Goal: Task Accomplishment & Management: Manage account settings

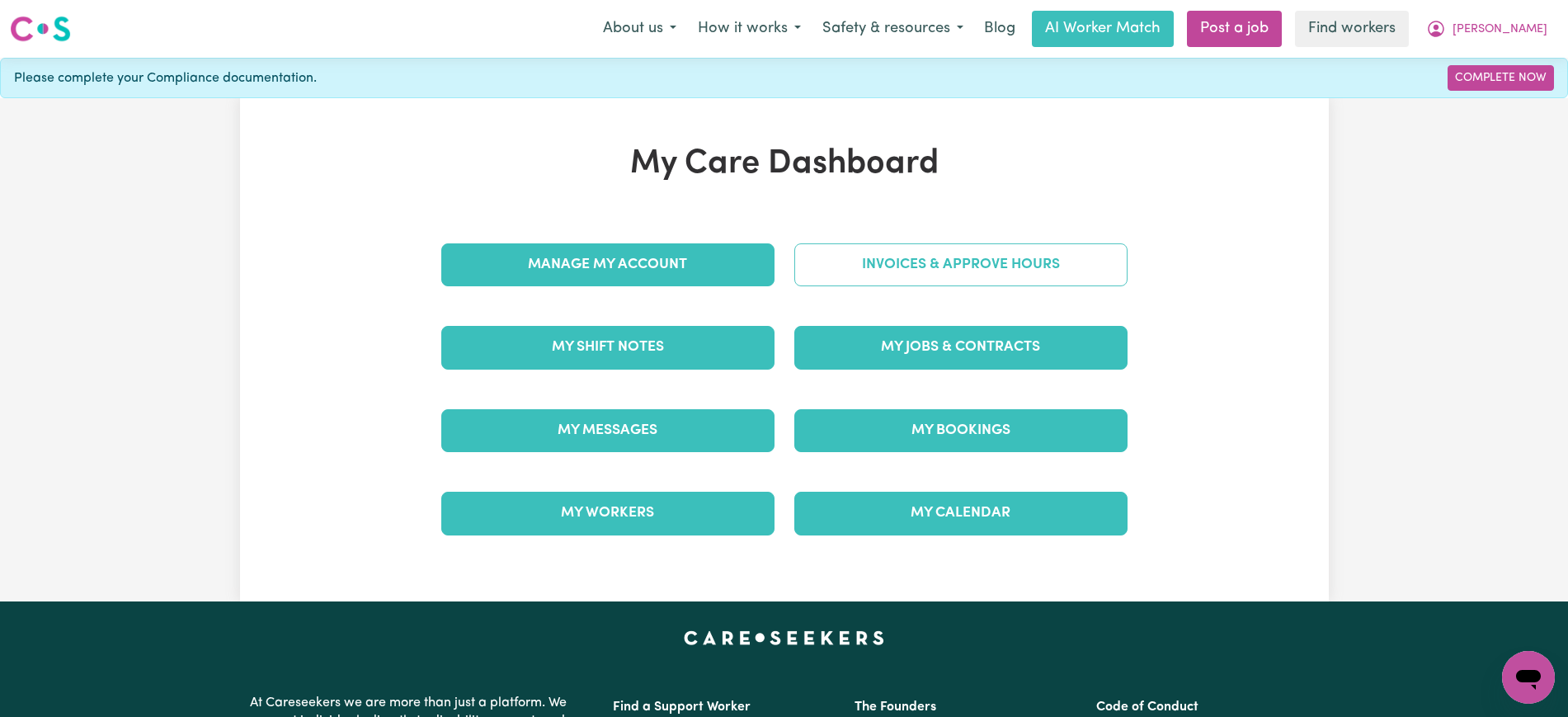
click at [923, 270] on link "Invoices & Approve Hours" at bounding box center [960, 264] width 333 height 43
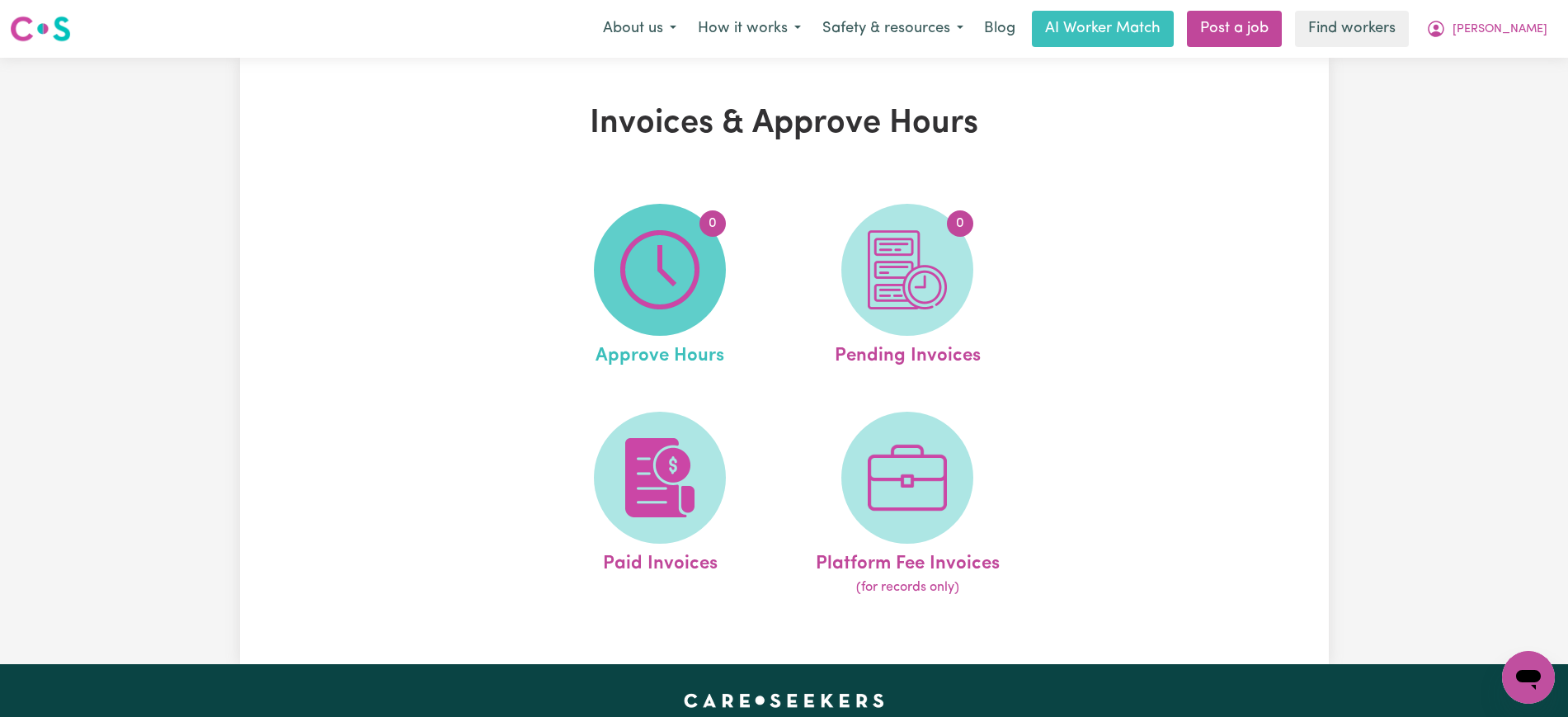
click at [718, 268] on span "0" at bounding box center [659, 269] width 132 height 132
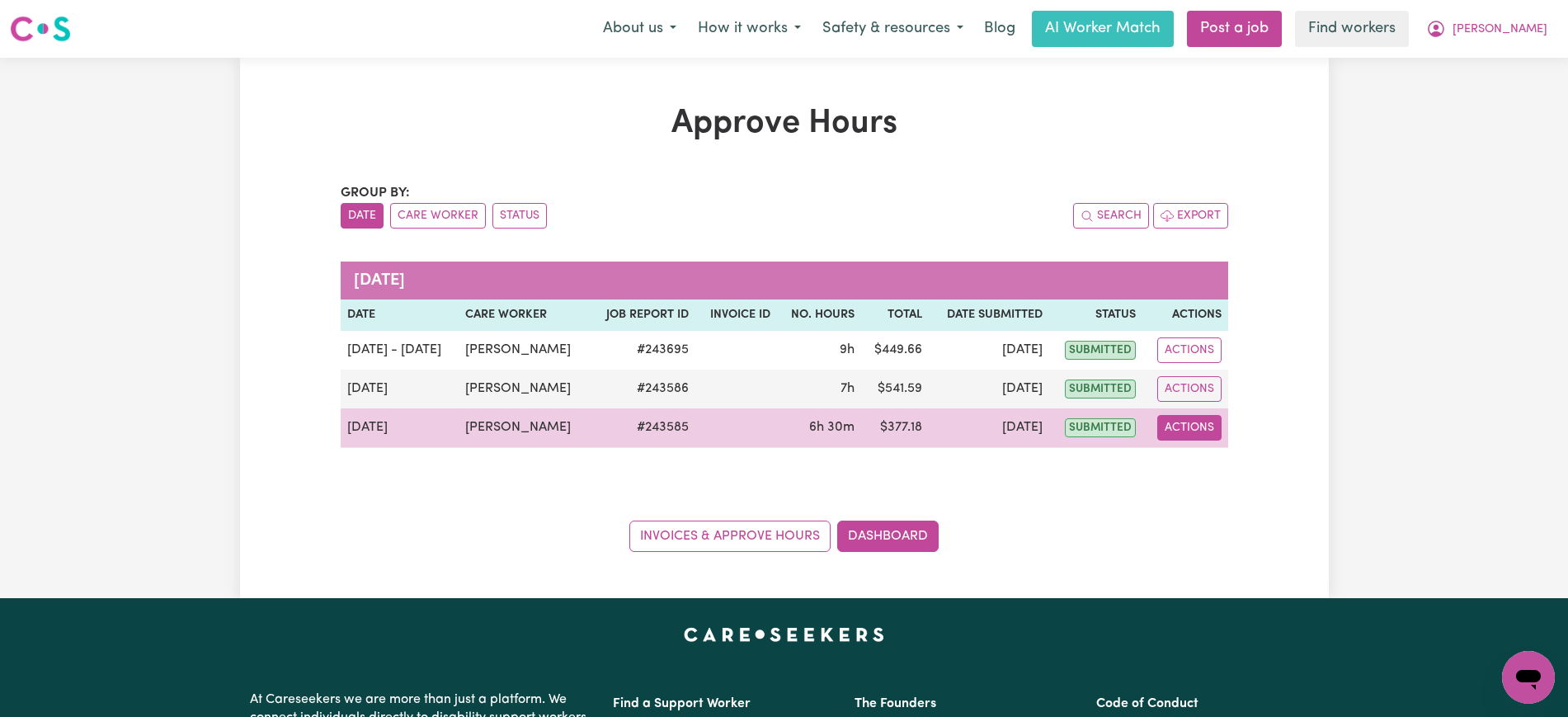
click at [1175, 432] on button "Actions" at bounding box center [1189, 427] width 65 height 25
click at [1202, 472] on link "View Job Report" at bounding box center [1229, 466] width 141 height 33
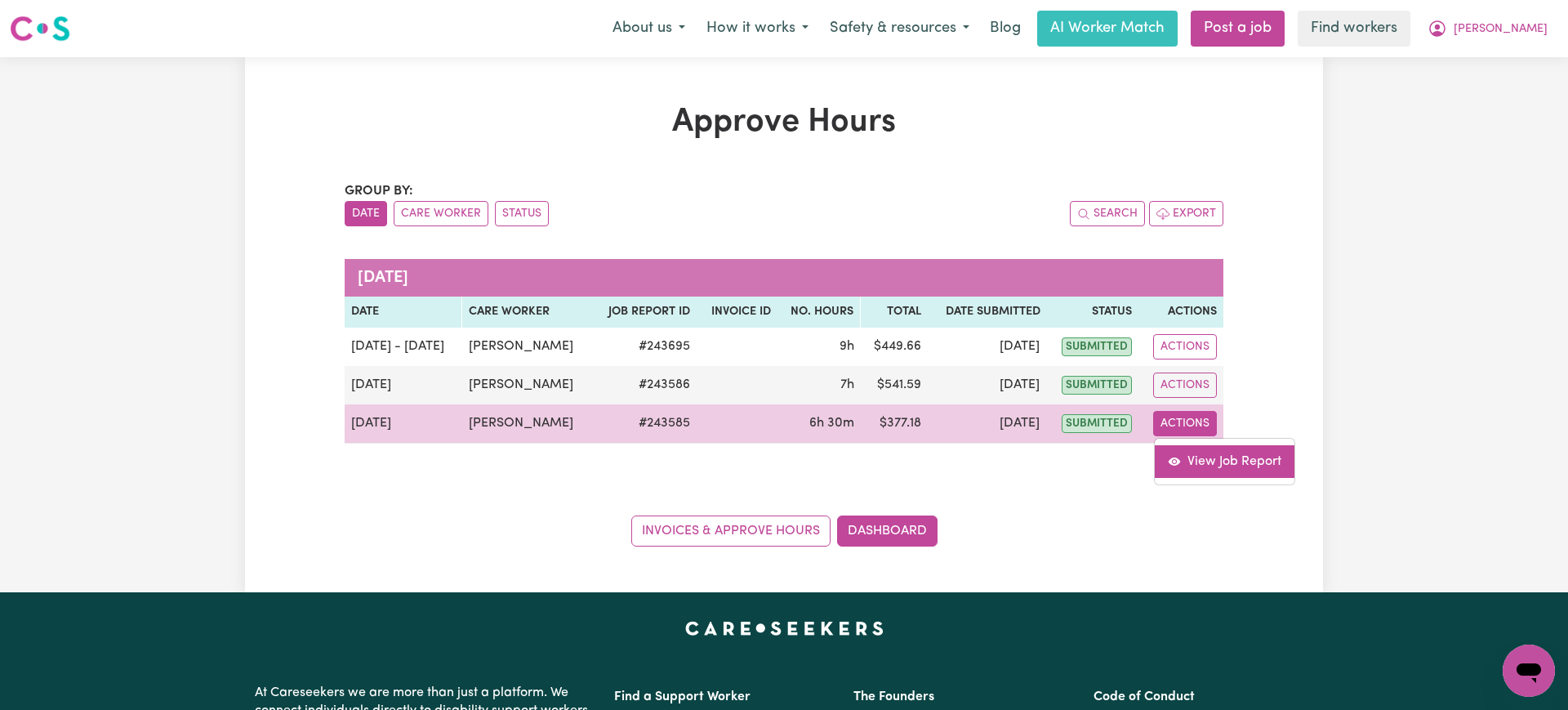
select select "pm"
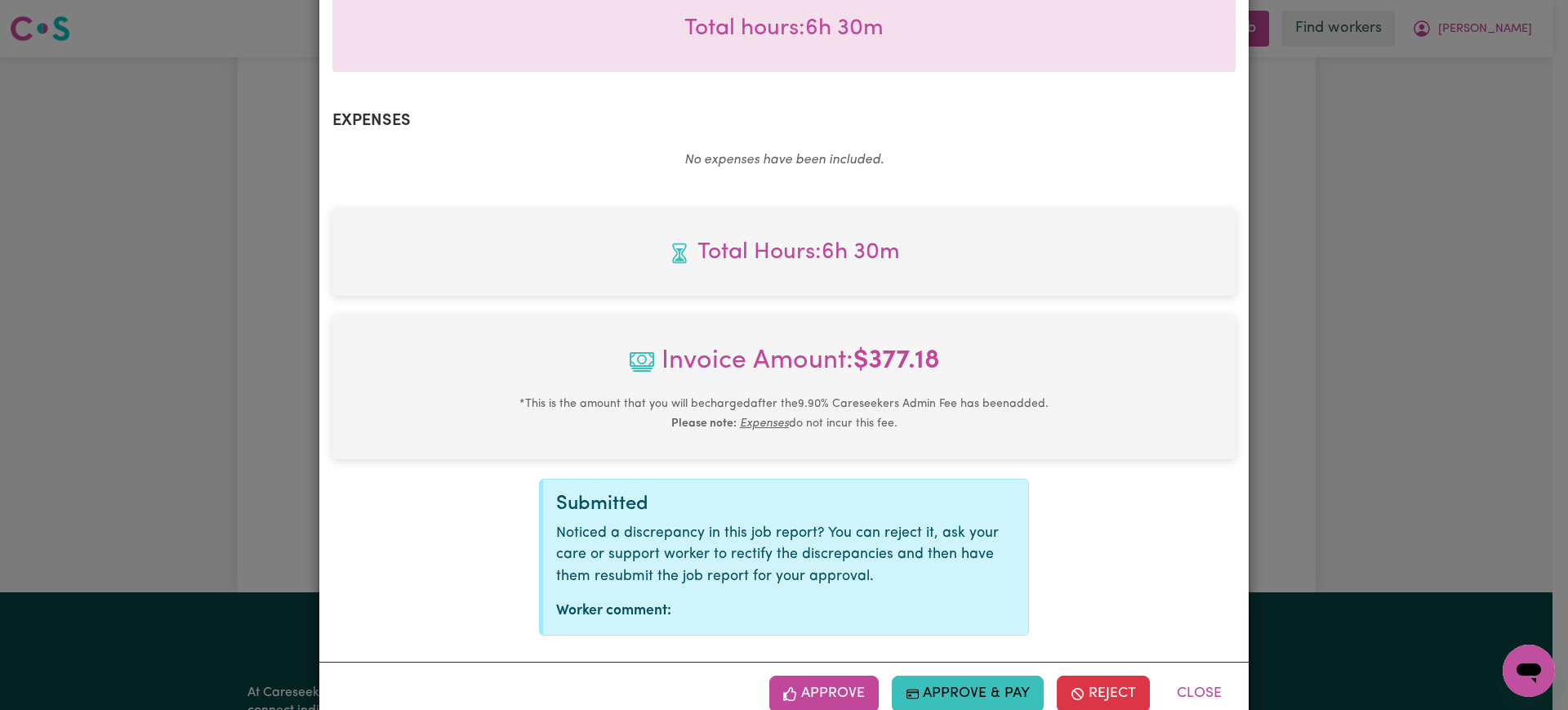
scroll to position [550, 0]
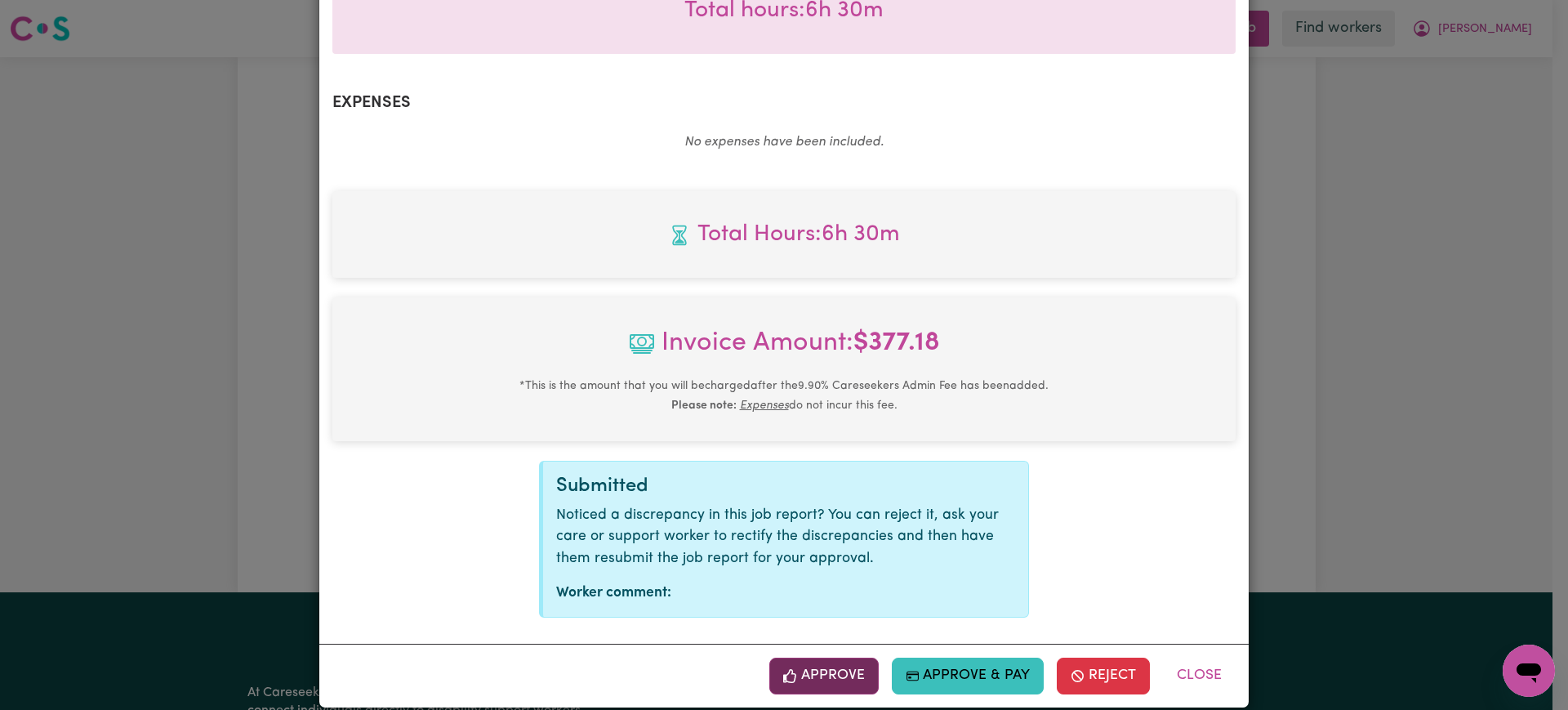
click at [850, 657] on button "Approve" at bounding box center [824, 675] width 109 height 36
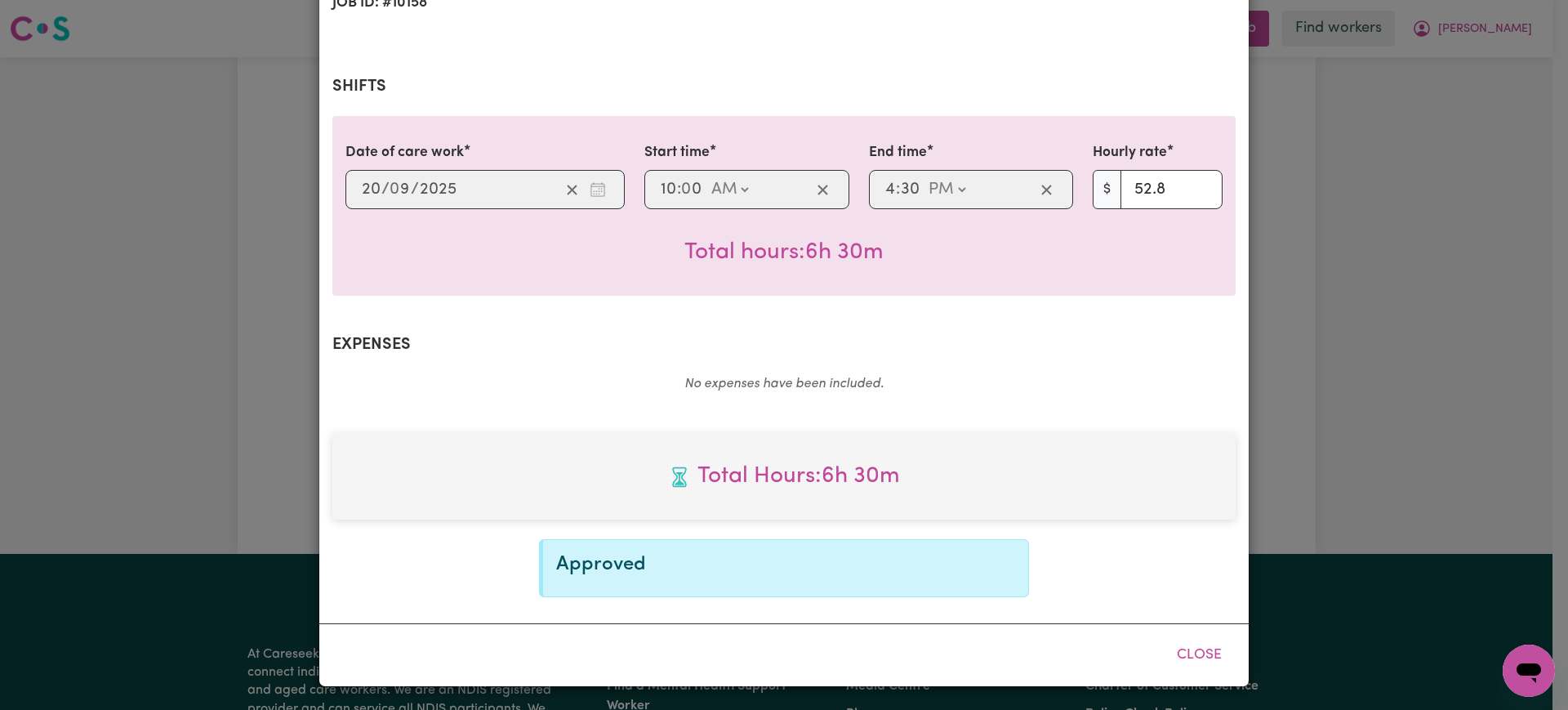
scroll to position [287, 0]
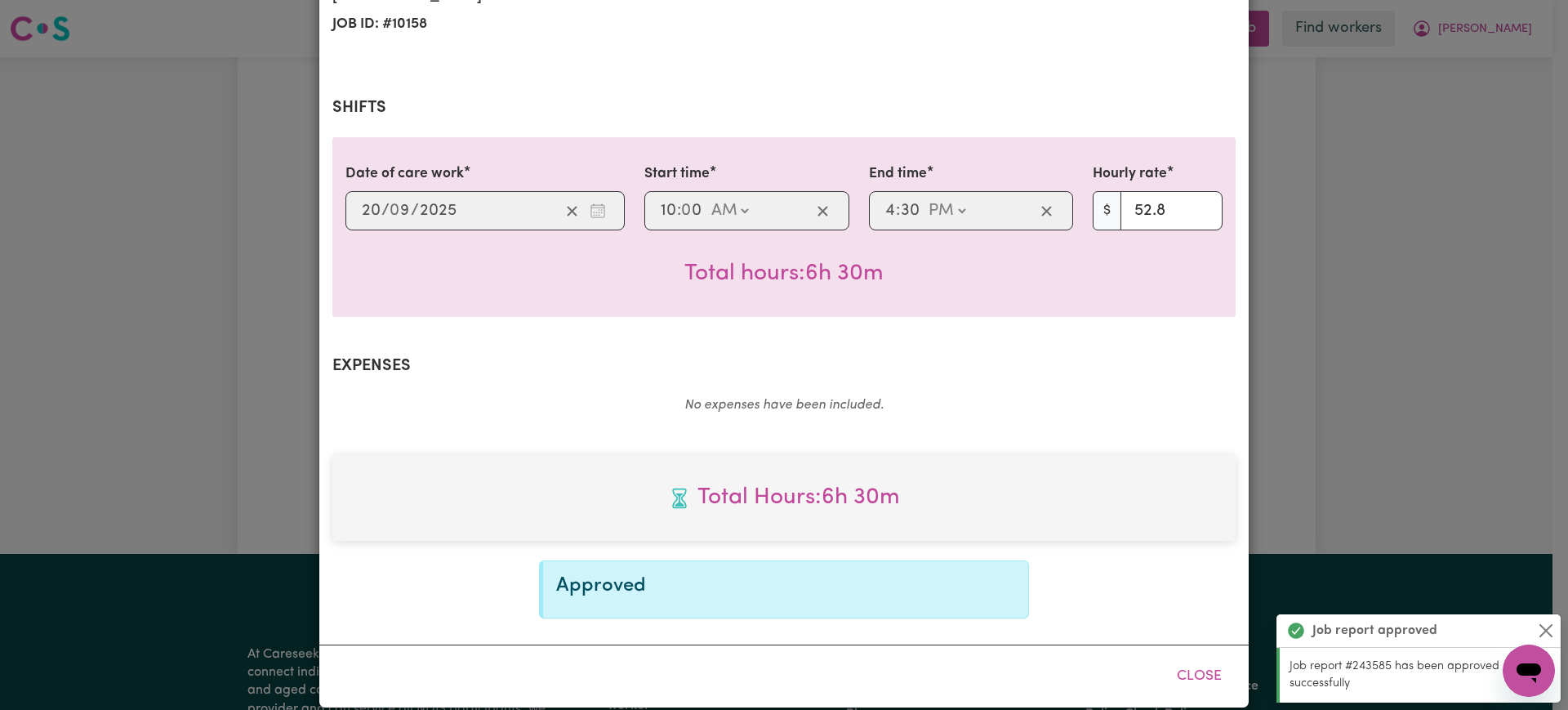
click at [1420, 311] on div "Job Report # 243585 - [PERSON_NAME] Summary Job report # 243585 Client name: [P…" at bounding box center [784, 355] width 1568 height 710
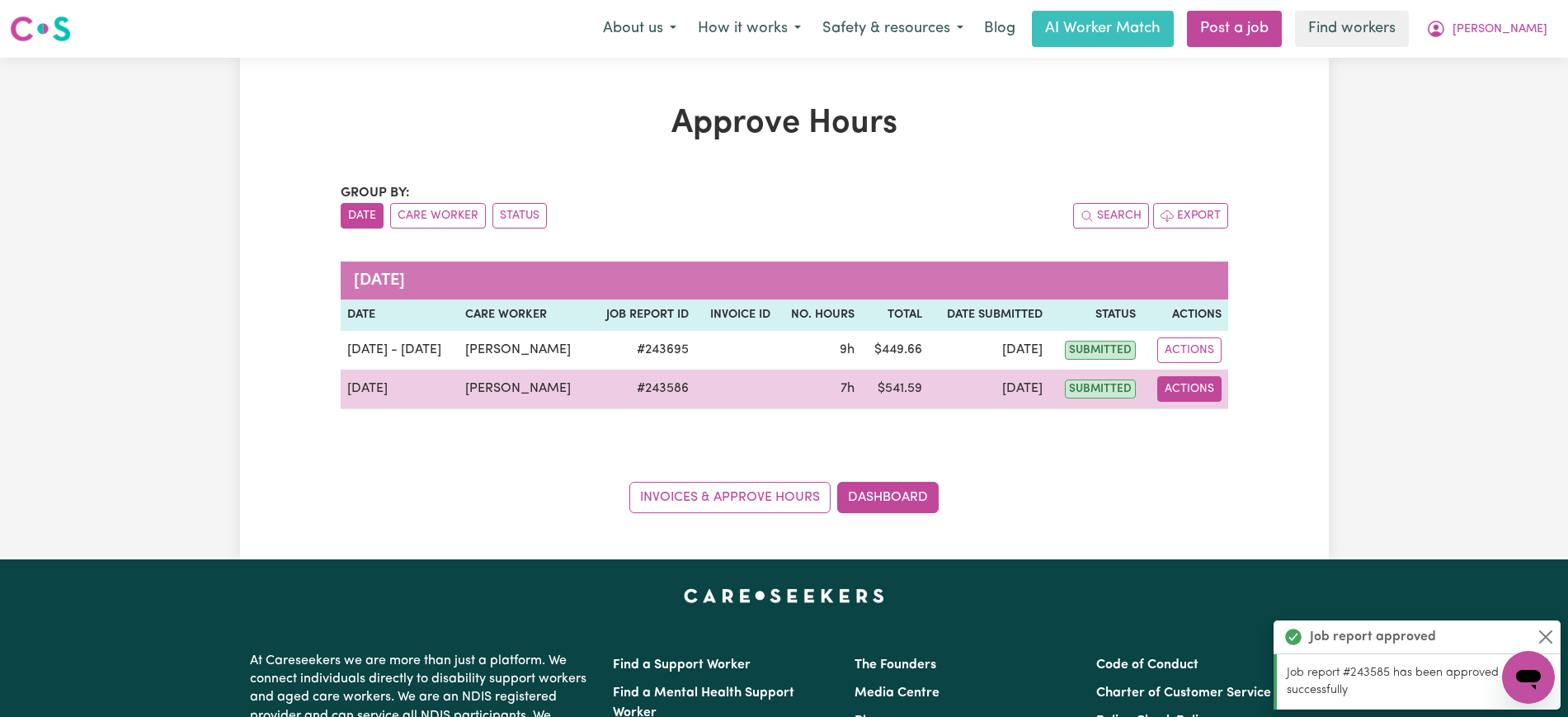
drag, startPoint x: 1197, startPoint y: 382, endPoint x: 1197, endPoint y: 394, distance: 12.0
click at [1197, 383] on button "Actions" at bounding box center [1189, 388] width 65 height 25
drag, startPoint x: 1197, startPoint y: 394, endPoint x: 1201, endPoint y: 421, distance: 27.3
click at [1201, 421] on link "View Job Report" at bounding box center [1229, 428] width 141 height 33
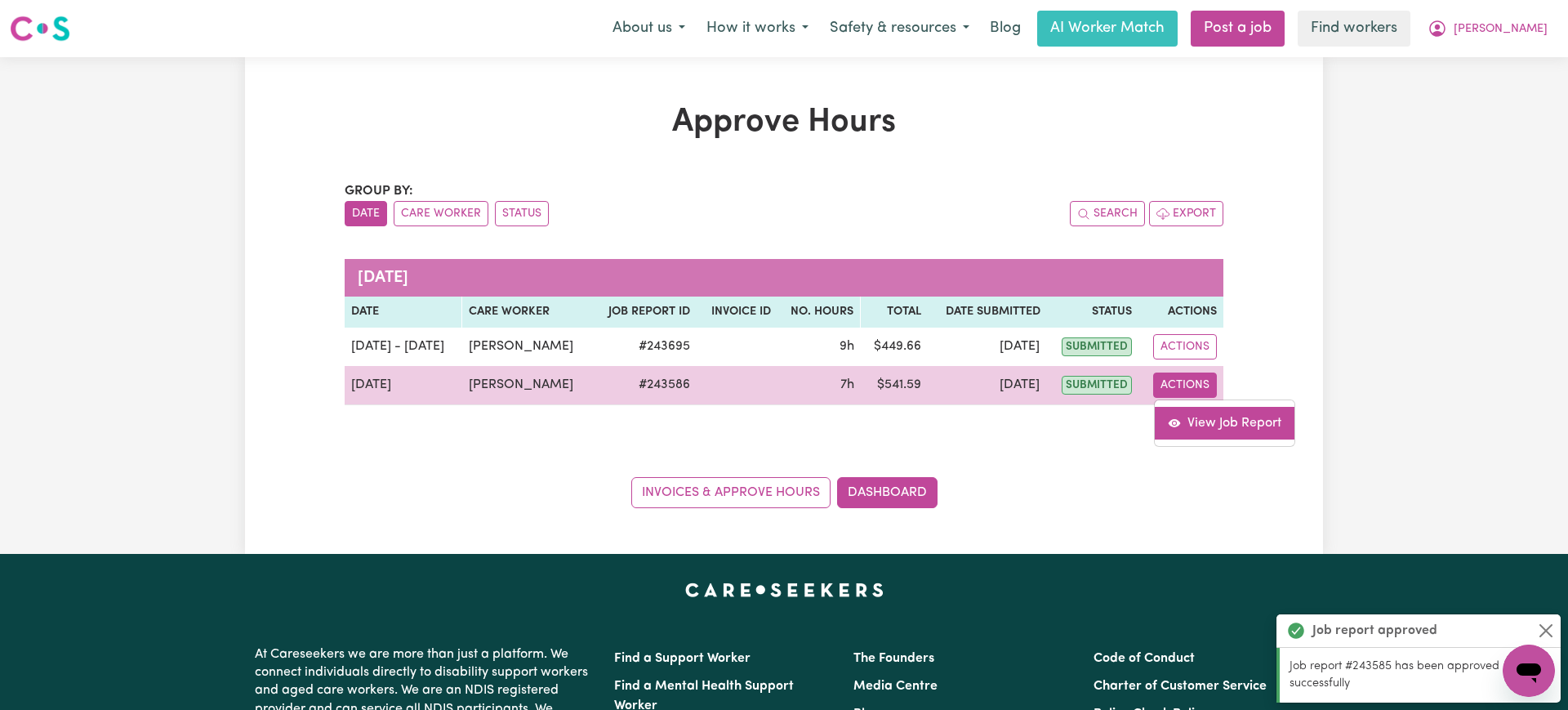
select select "pm"
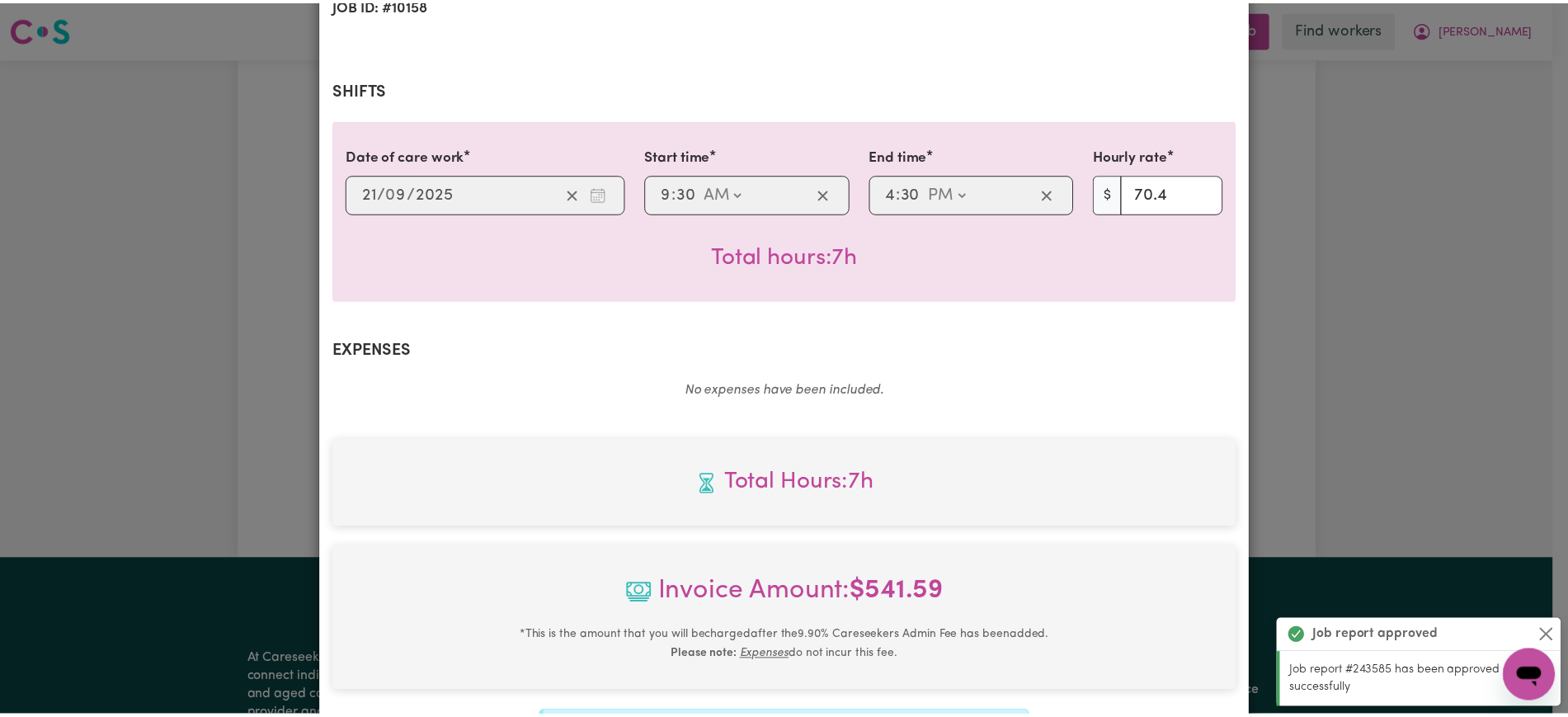
scroll to position [555, 0]
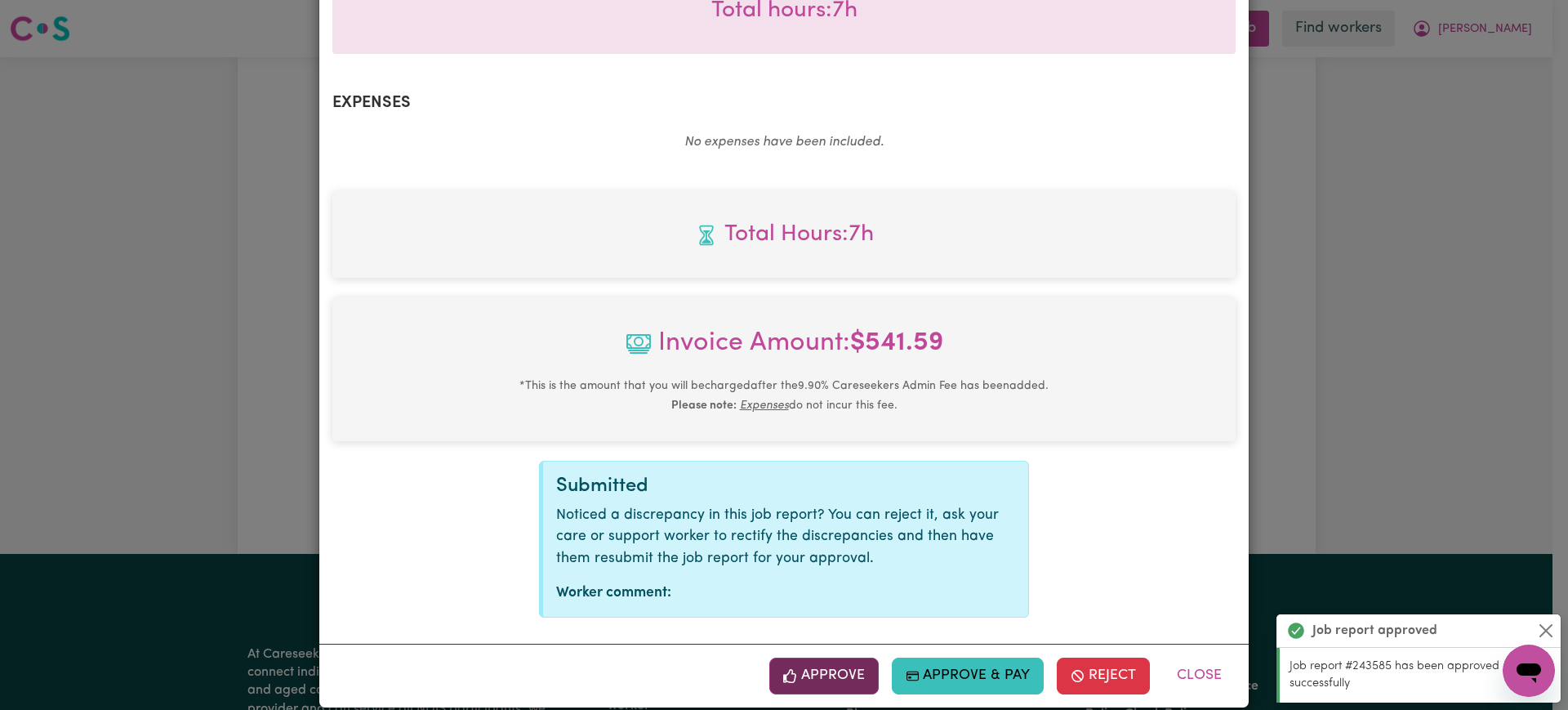
click at [831, 657] on button "Approve" at bounding box center [824, 675] width 109 height 36
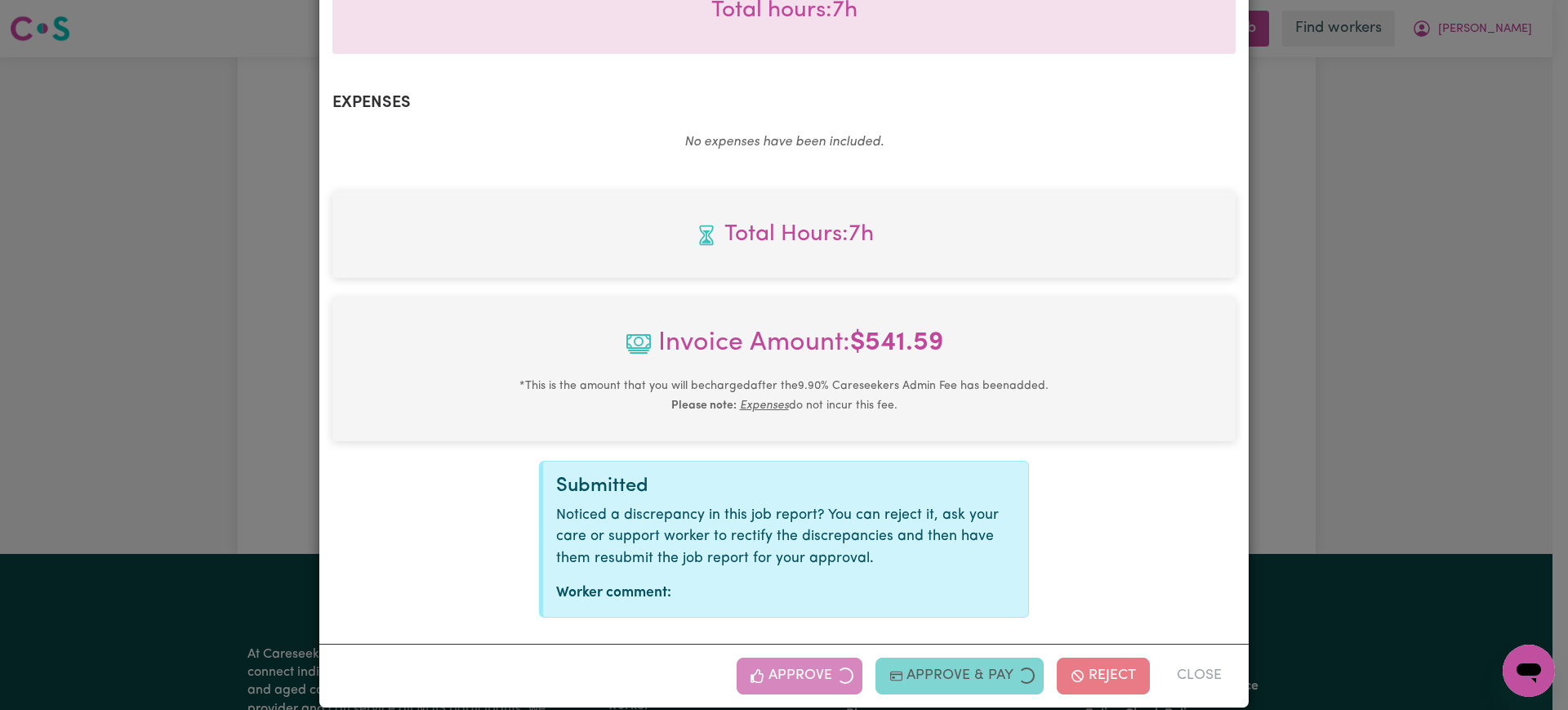
click at [1391, 403] on div "Job Report # 243586 - [PERSON_NAME] Summary Job report # 243586 Client name: [P…" at bounding box center [784, 355] width 1568 height 710
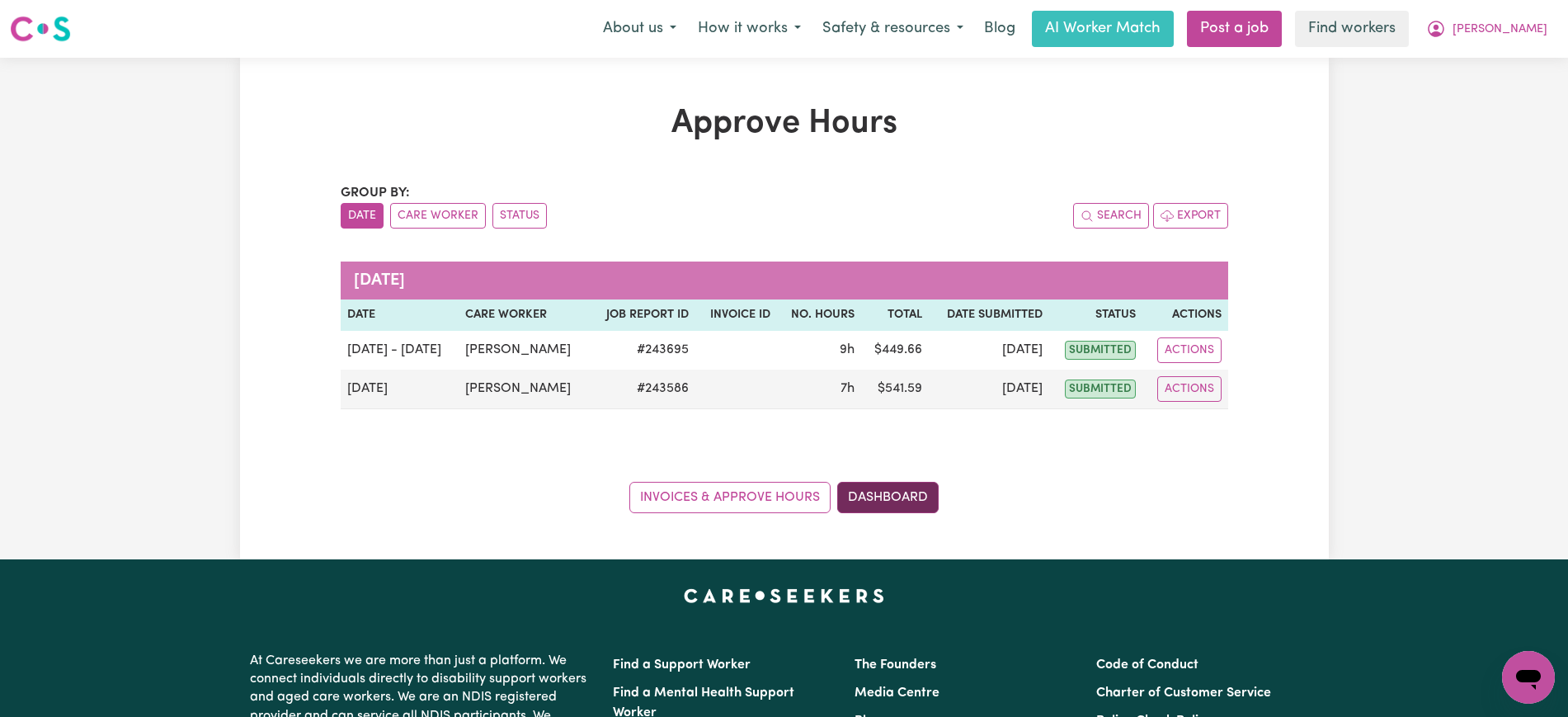
click at [898, 492] on link "Dashboard" at bounding box center [888, 498] width 101 height 31
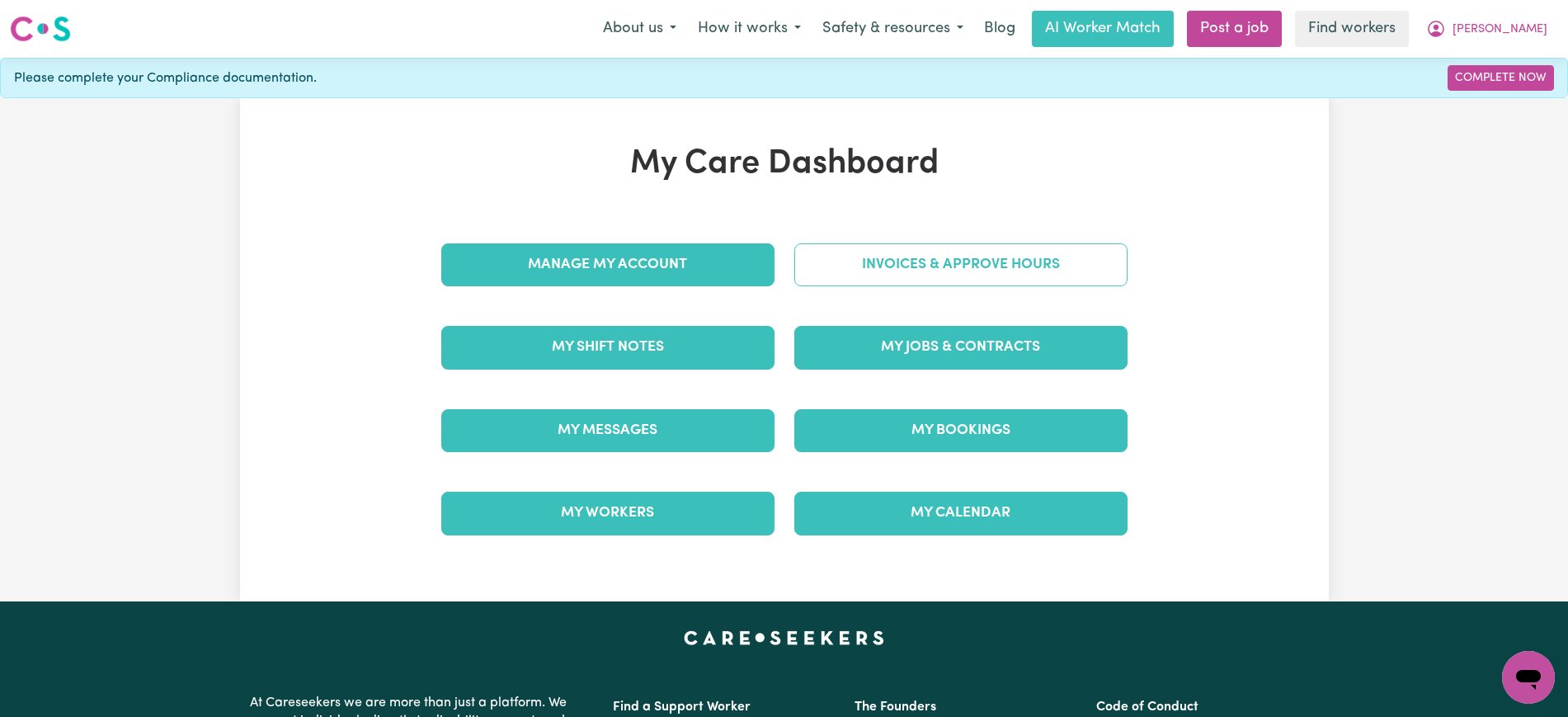
click at [946, 260] on link "Invoices & Approve Hours" at bounding box center [960, 264] width 333 height 43
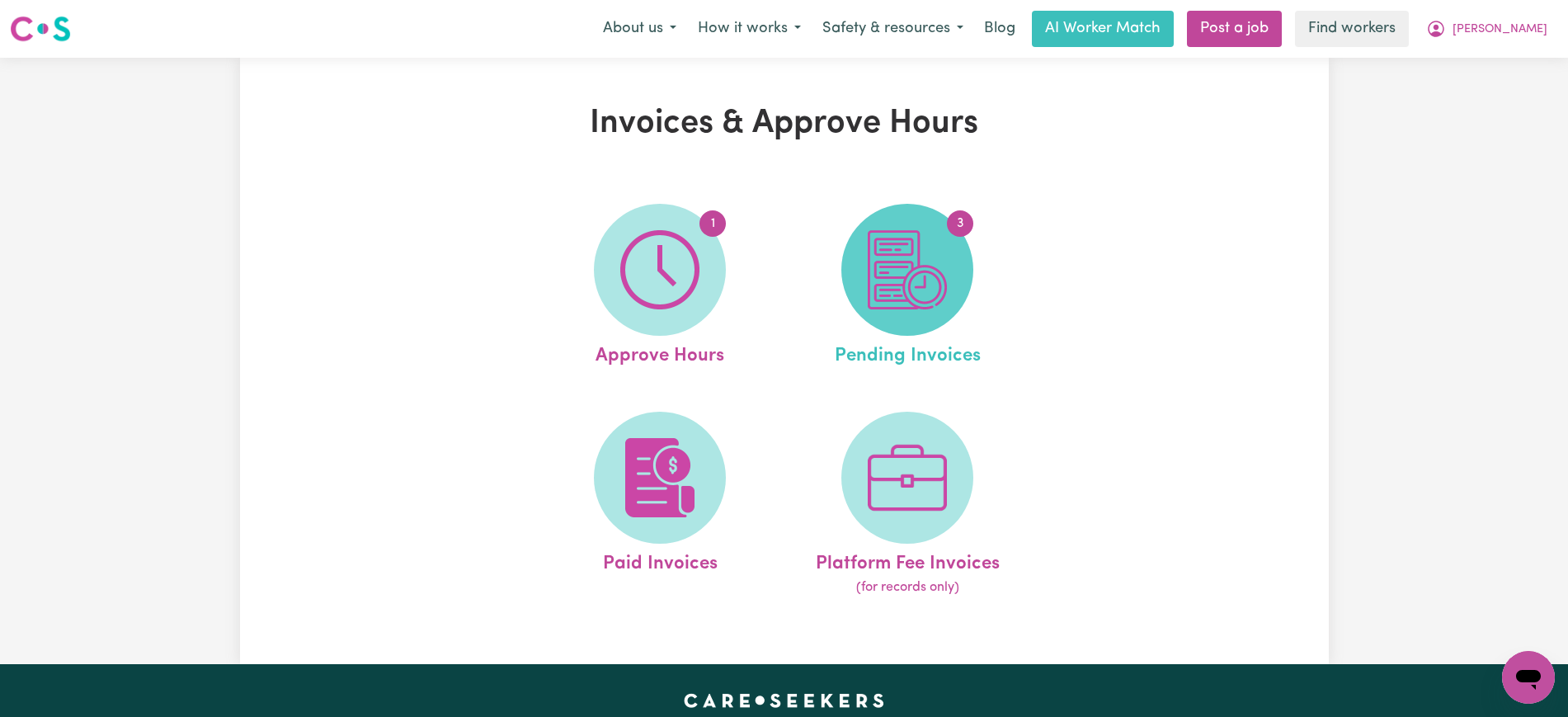
click at [948, 262] on span "3" at bounding box center [907, 269] width 132 height 132
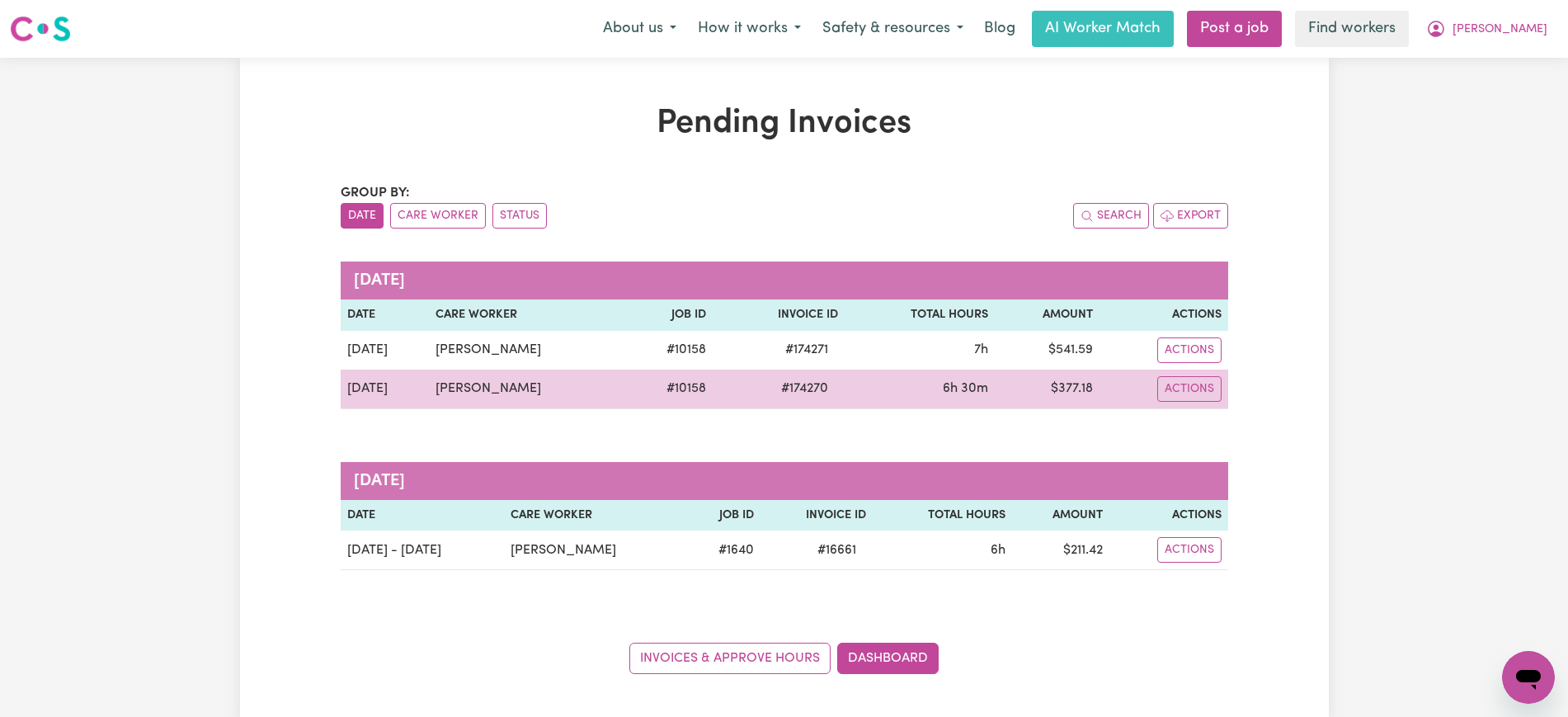
click at [790, 386] on span "# 174270" at bounding box center [805, 388] width 66 height 20
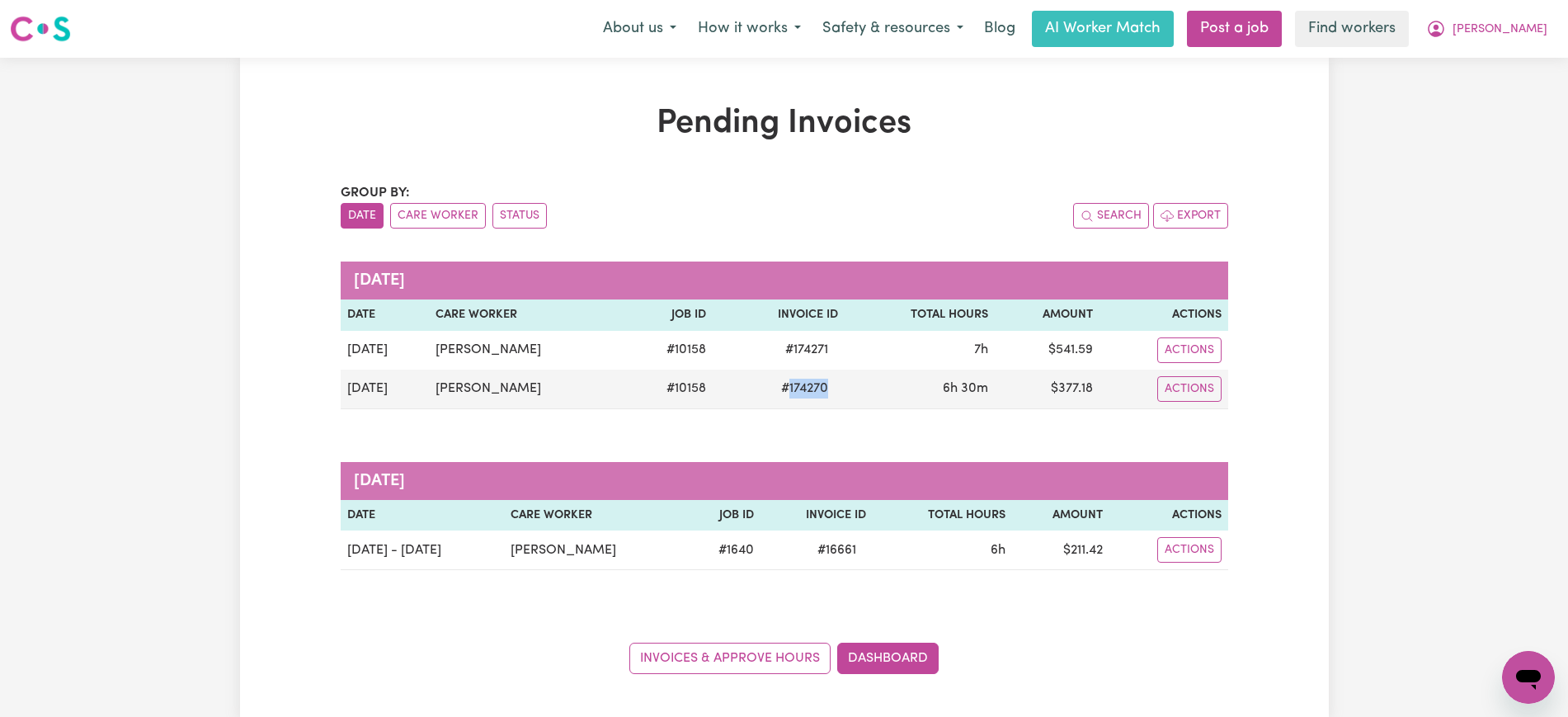
copy span "174270"
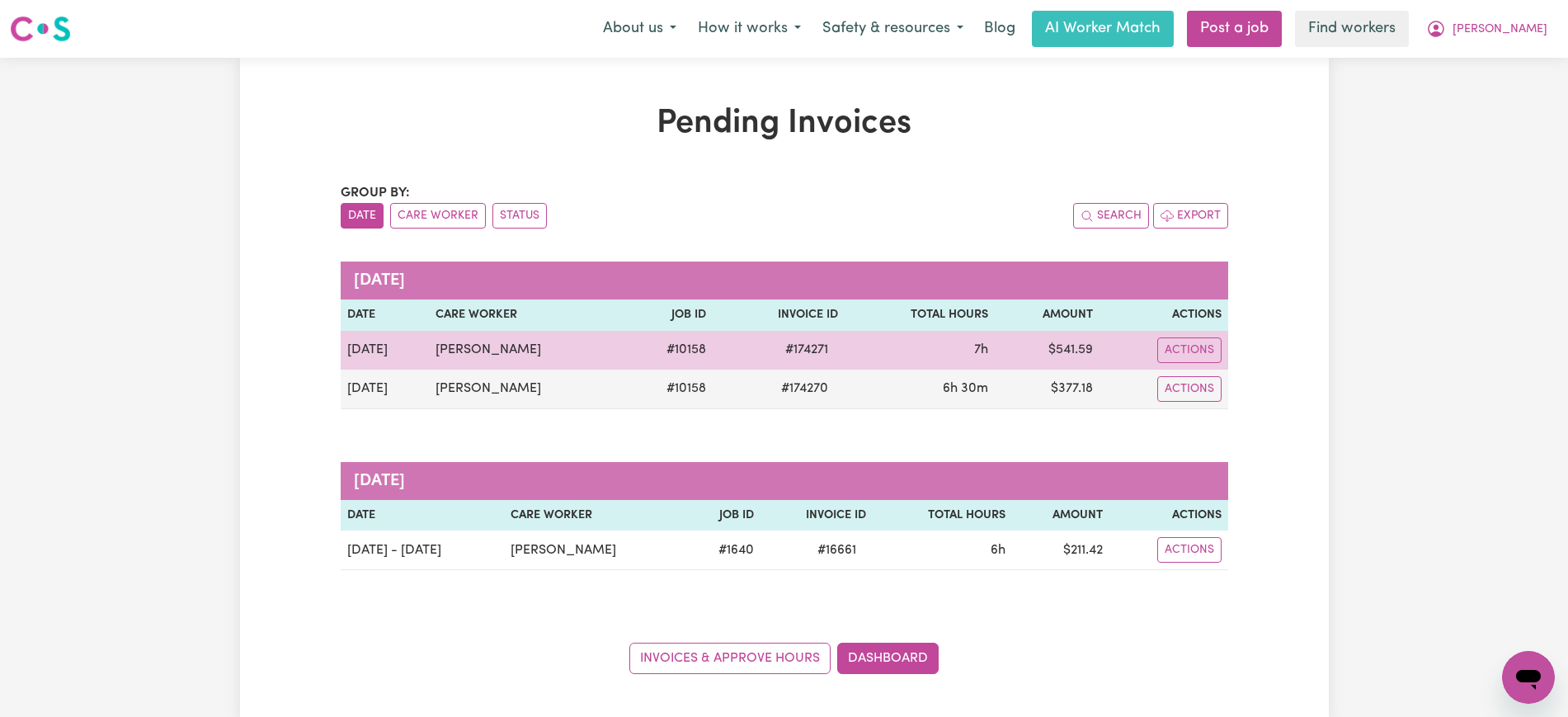
click at [800, 350] on span "# 174271" at bounding box center [807, 350] width 63 height 20
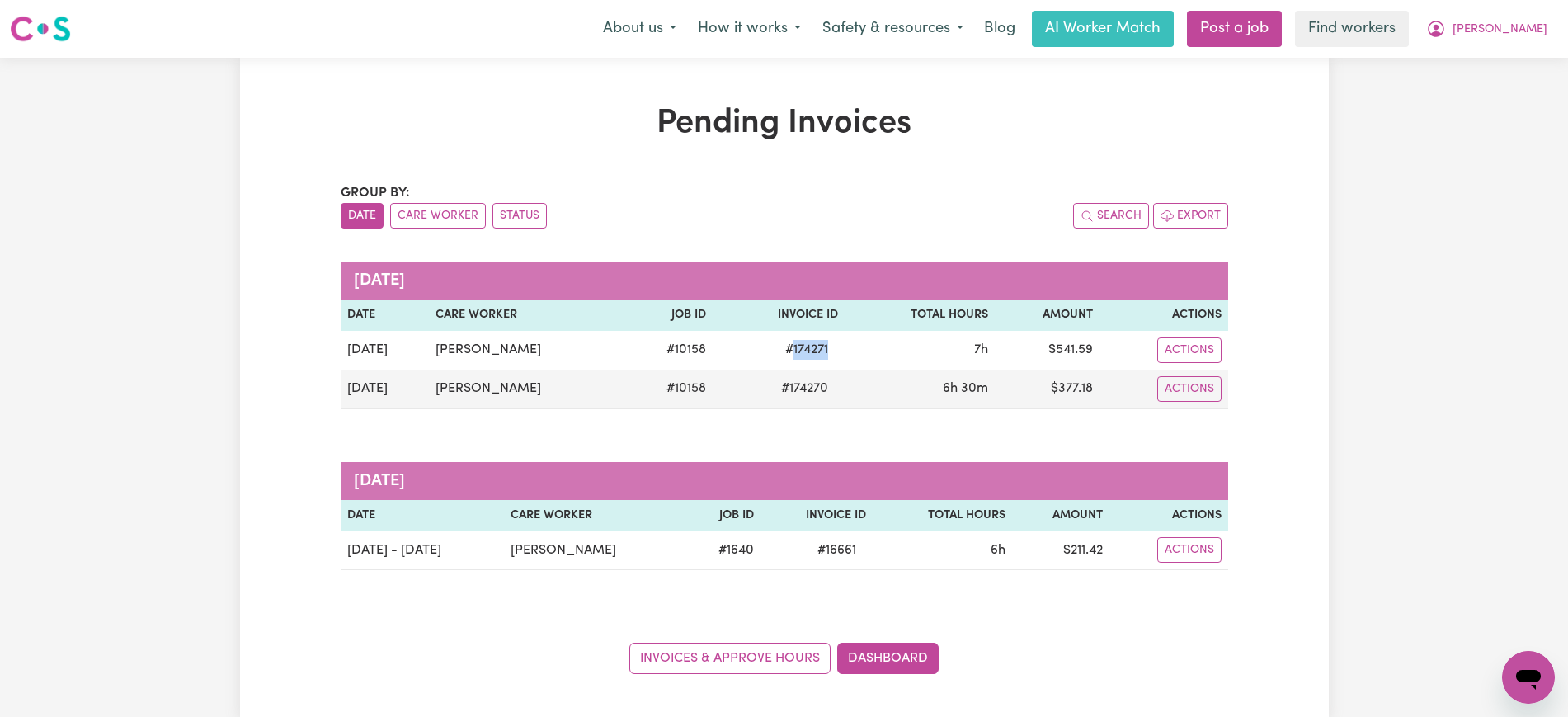
copy span "174271"
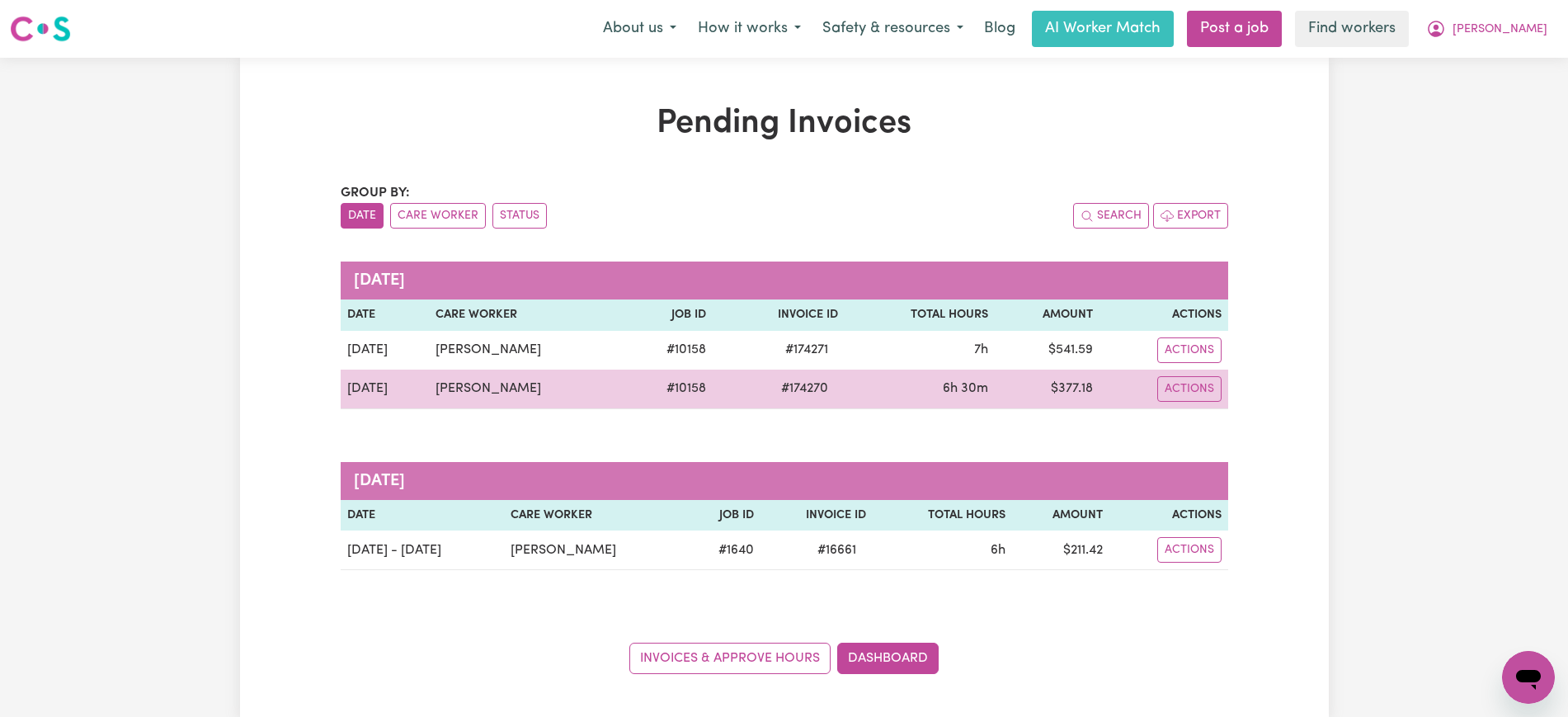
click at [1082, 386] on td "$ 377.18" at bounding box center [1048, 389] width 105 height 39
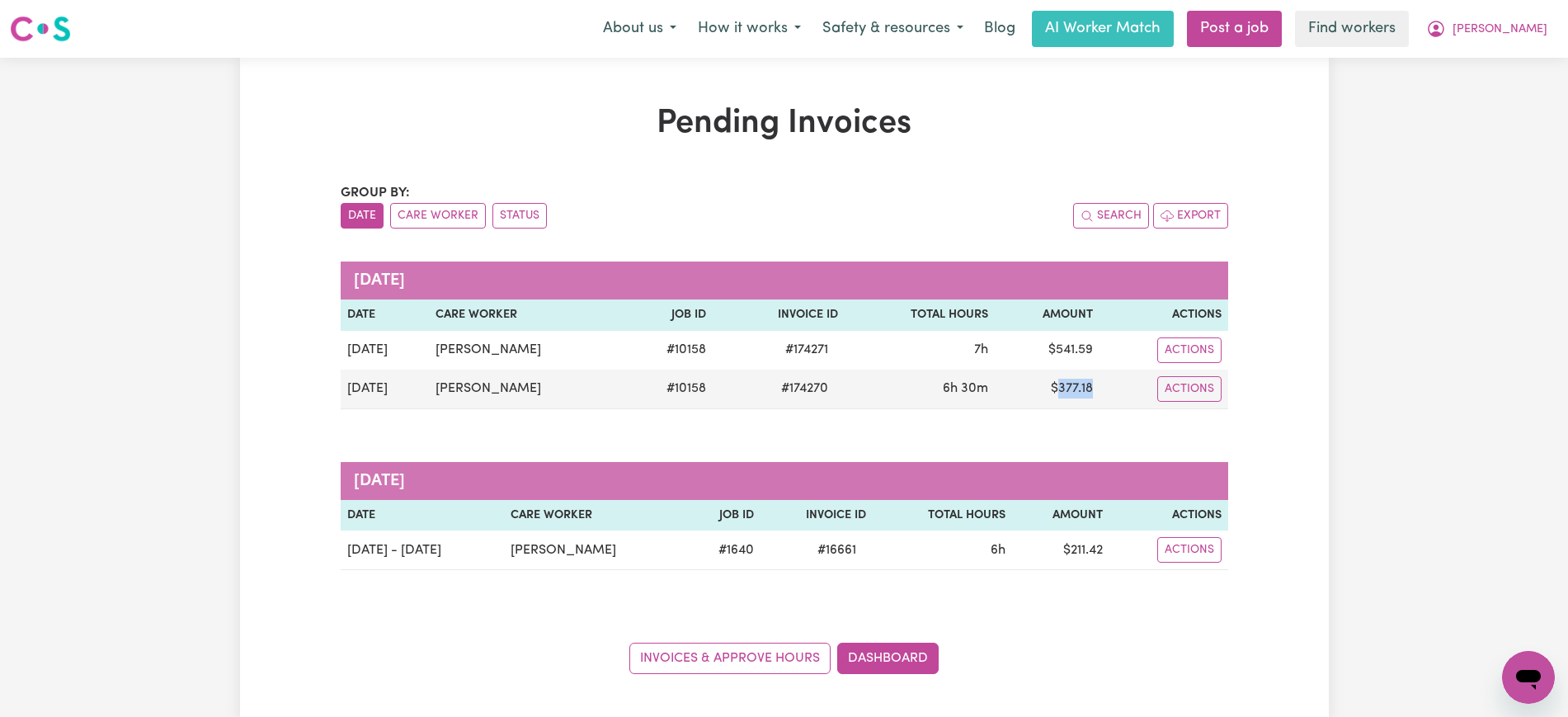
copy td "377.18"
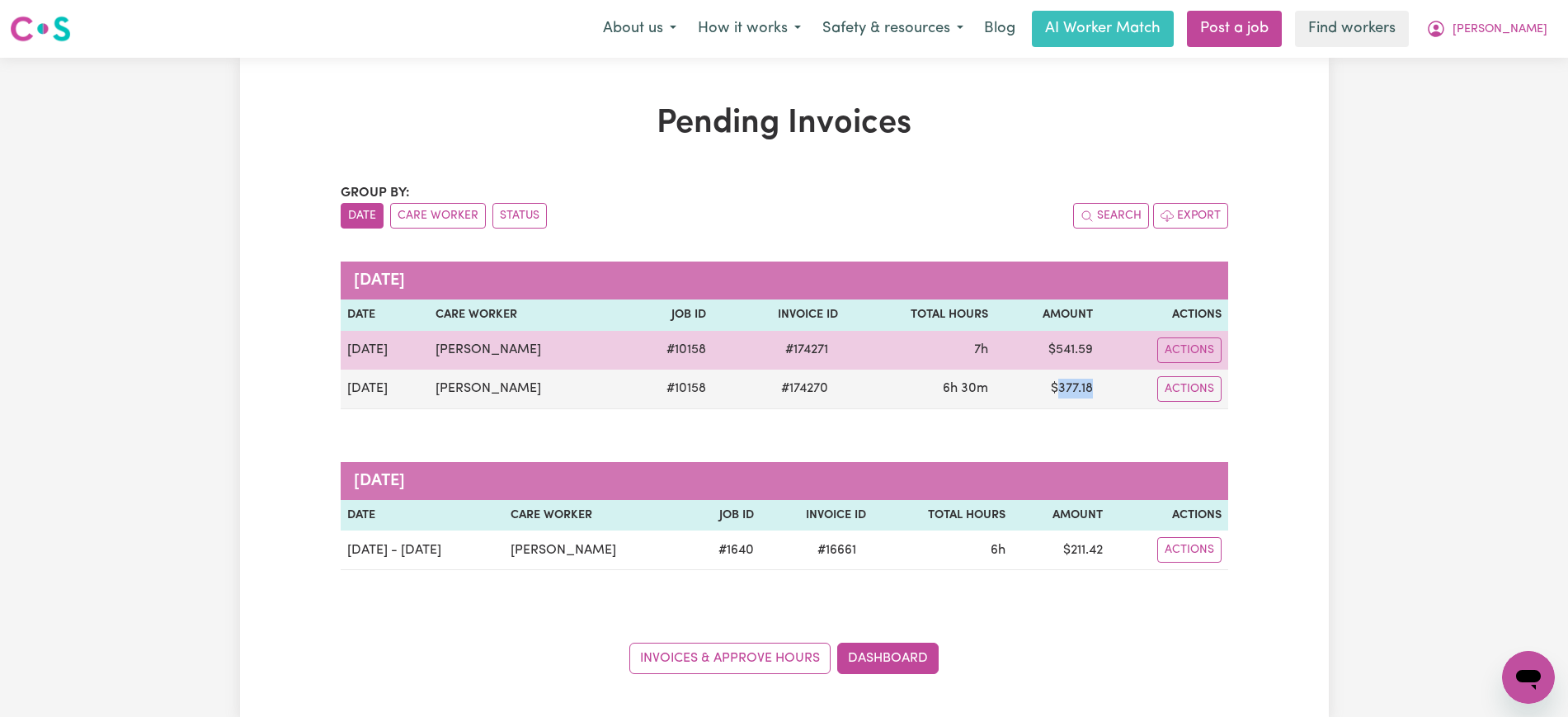
click at [1077, 357] on td "$ 541.59" at bounding box center [1048, 350] width 105 height 38
click at [1078, 358] on td "$ 541.59" at bounding box center [1048, 350] width 105 height 38
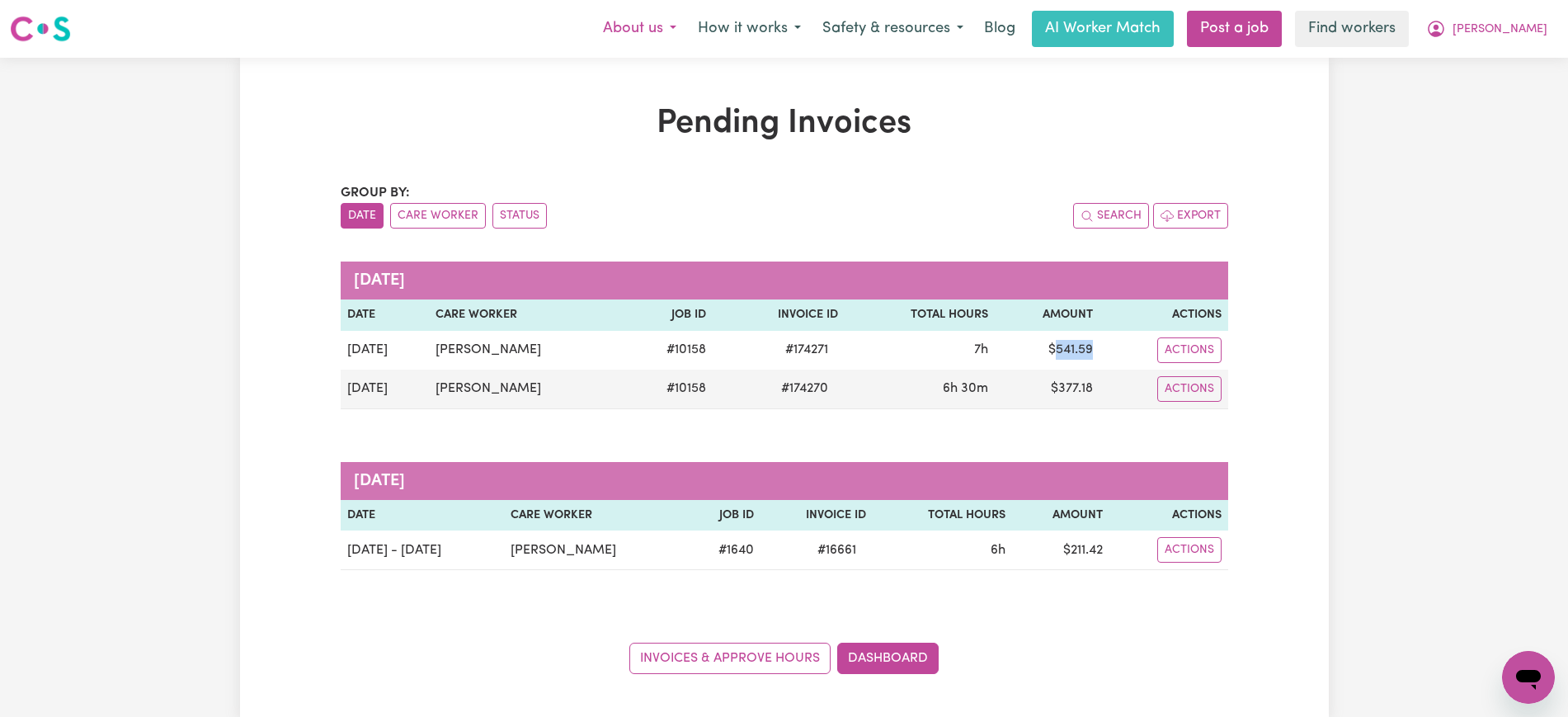
copy td "541.59"
click at [1446, 22] on icon "My Account" at bounding box center [1436, 29] width 20 height 20
click at [1526, 100] on link "Logout" at bounding box center [1492, 95] width 130 height 31
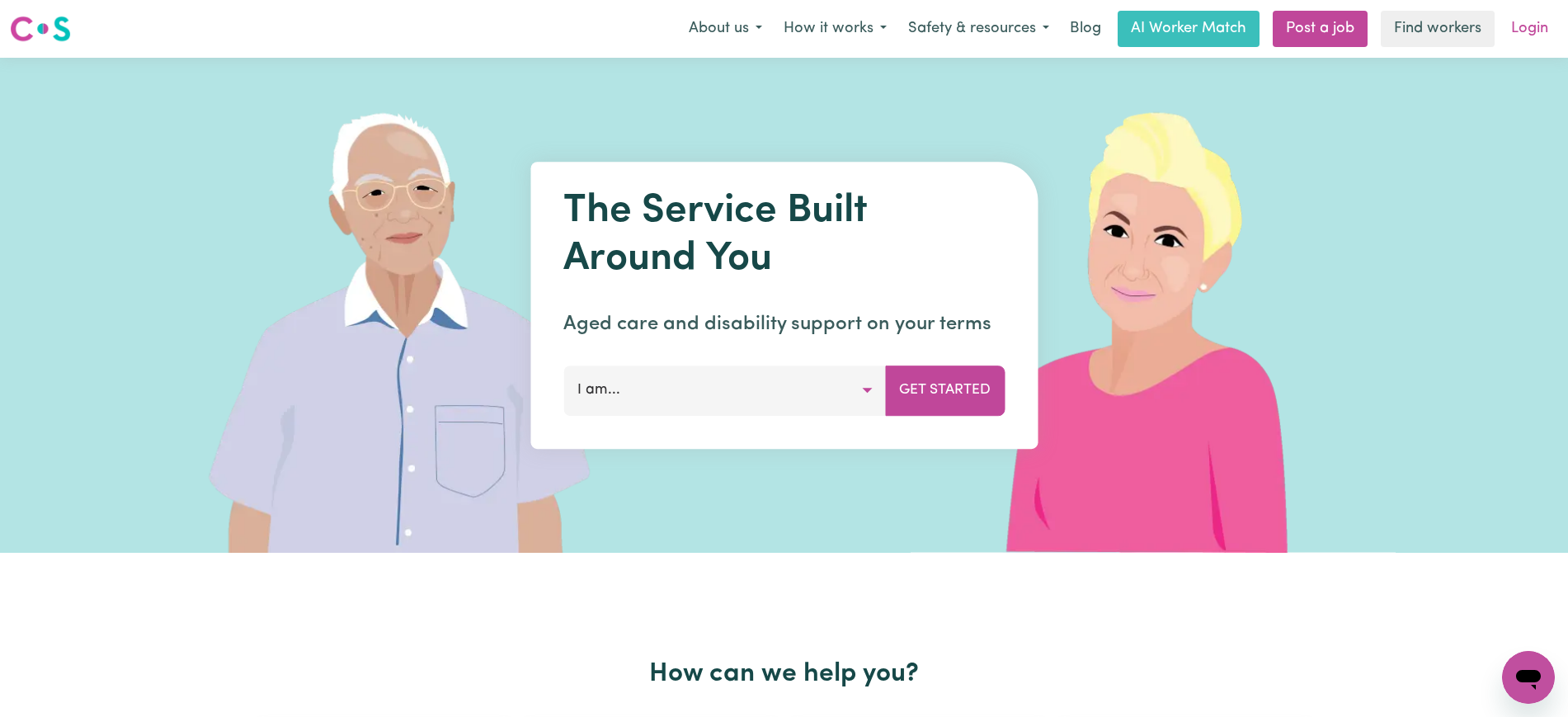
click at [1537, 17] on link "Login" at bounding box center [1530, 29] width 57 height 37
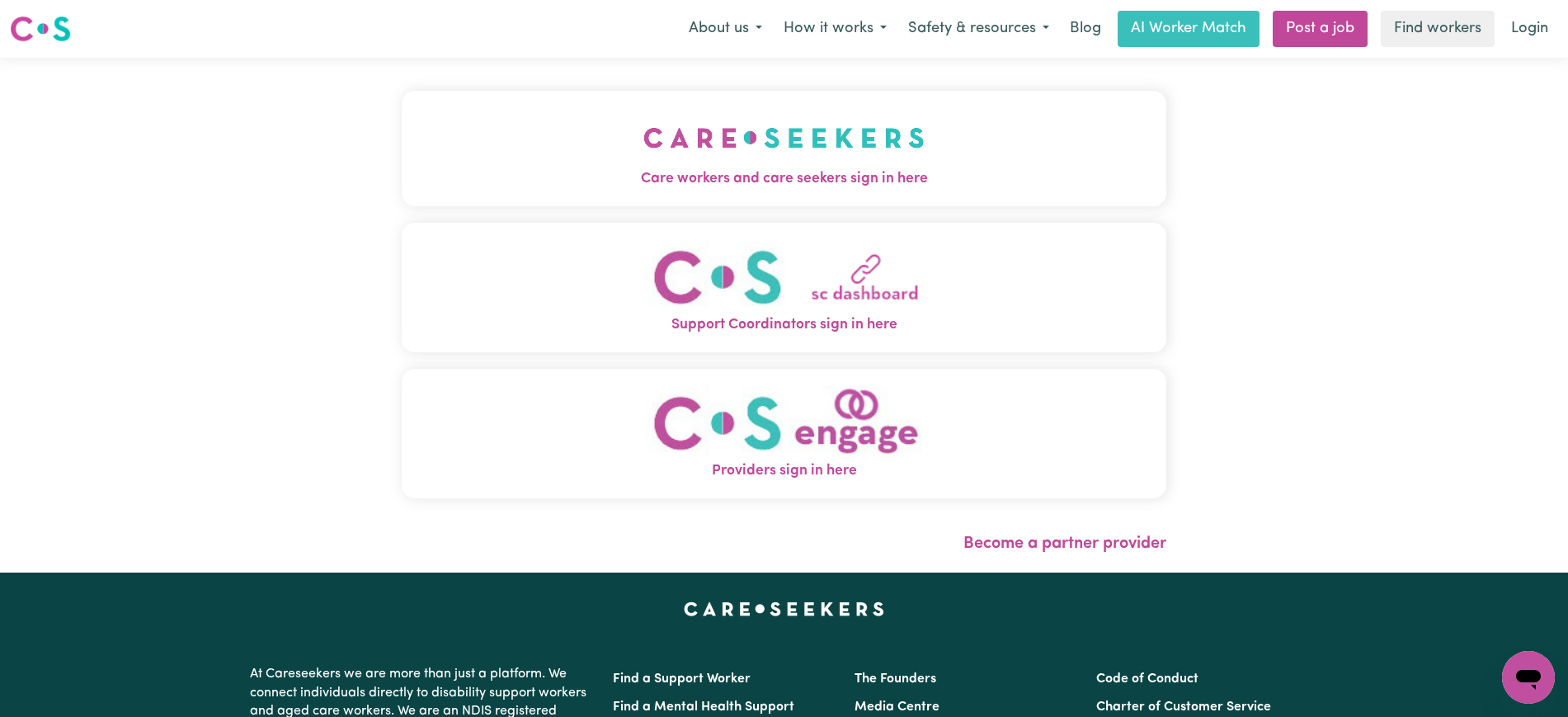
click at [617, 111] on button "Care workers and care seekers sign in here" at bounding box center [784, 149] width 764 height 115
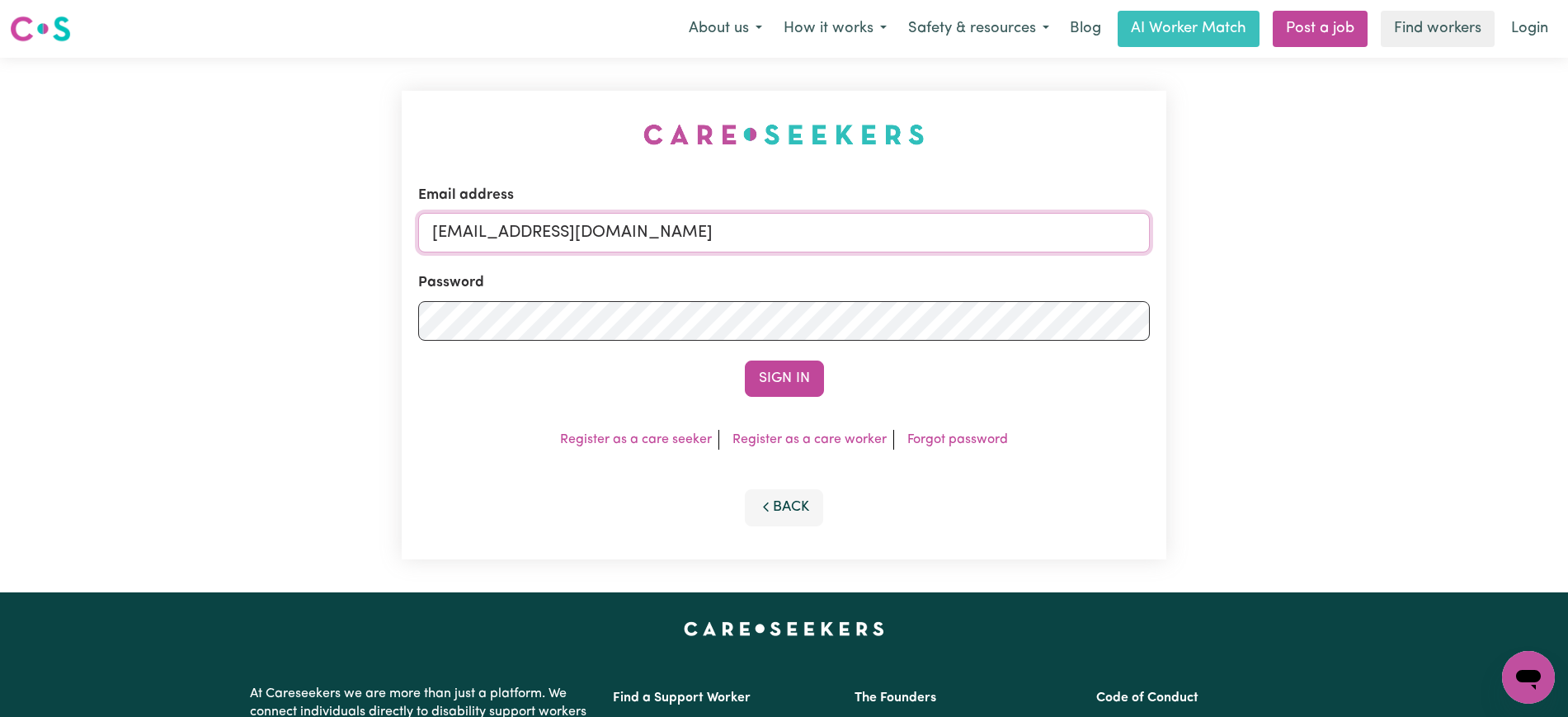
drag, startPoint x: 517, startPoint y: 226, endPoint x: 1282, endPoint y: 234, distance: 765.0
click at [1282, 234] on div "Email address [EMAIL_ADDRESS][DOMAIN_NAME] Password Sign In Register as a care …" at bounding box center [784, 324] width 1568 height 534
type input "[EMAIL_ADDRESS][DOMAIN_NAME]"
click at [745, 360] on button "Sign In" at bounding box center [784, 379] width 80 height 37
